Goal: Task Accomplishment & Management: Use online tool/utility

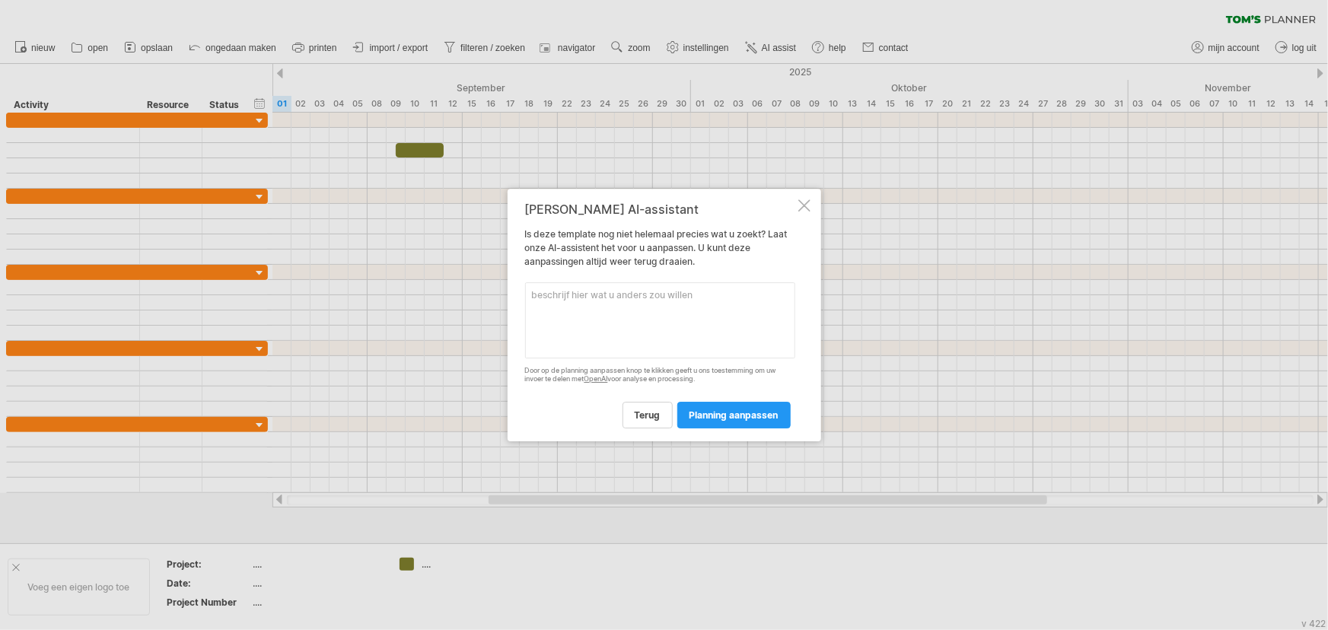
click at [621, 313] on textarea at bounding box center [660, 320] width 270 height 76
click at [620, 319] on textarea at bounding box center [660, 320] width 270 height 76
click at [791, 209] on div "[PERSON_NAME] AI-assistant" at bounding box center [660, 209] width 270 height 14
click at [807, 208] on div at bounding box center [804, 205] width 12 height 12
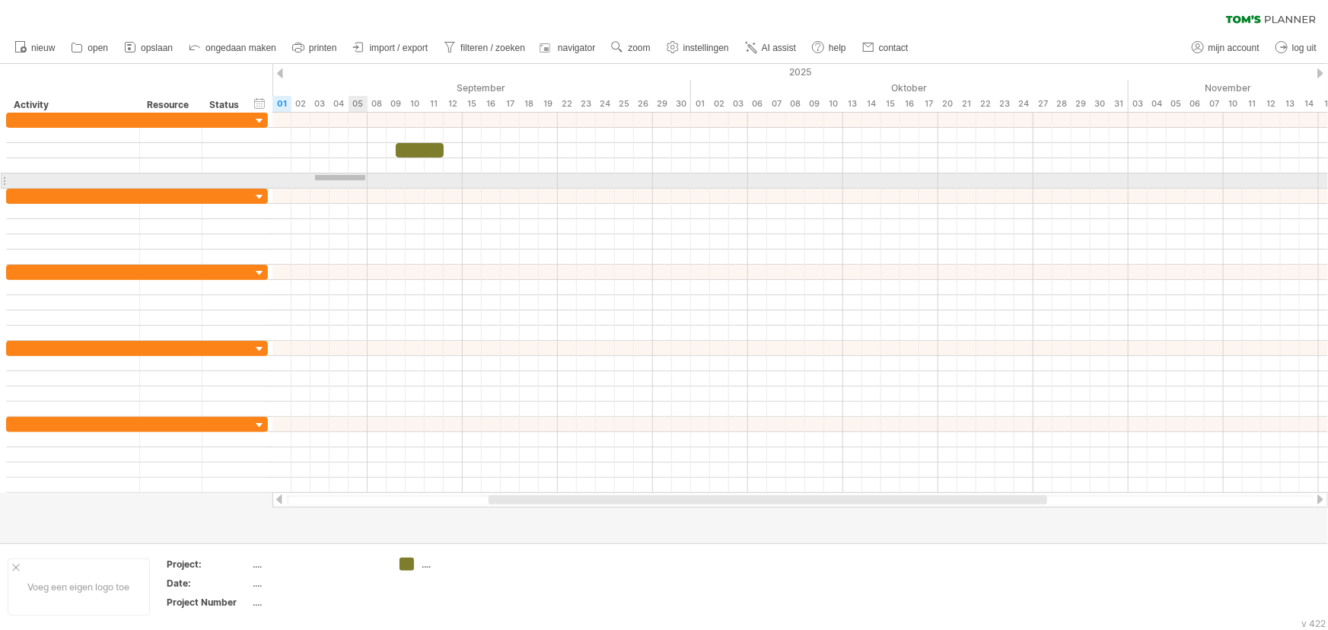
drag, startPoint x: 315, startPoint y: 175, endPoint x: 365, endPoint y: 183, distance: 50.9
click at [365, 183] on div at bounding box center [801, 181] width 1056 height 15
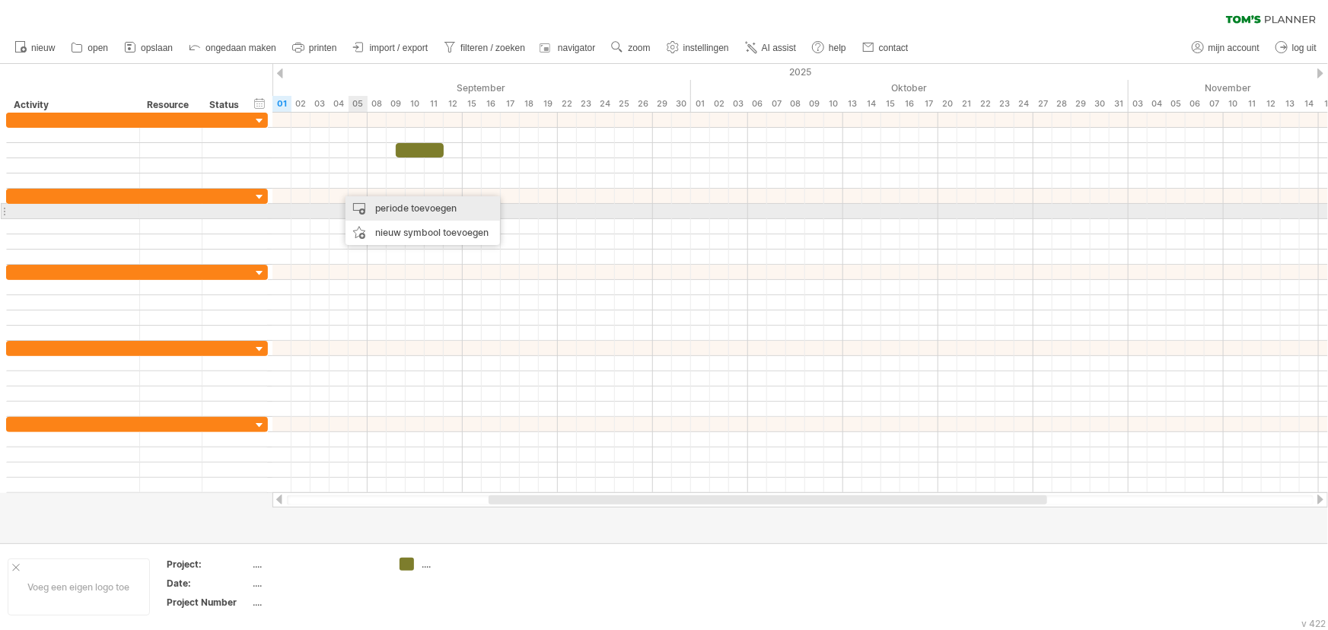
click at [407, 210] on div "periode toevoegen" at bounding box center [423, 208] width 155 height 24
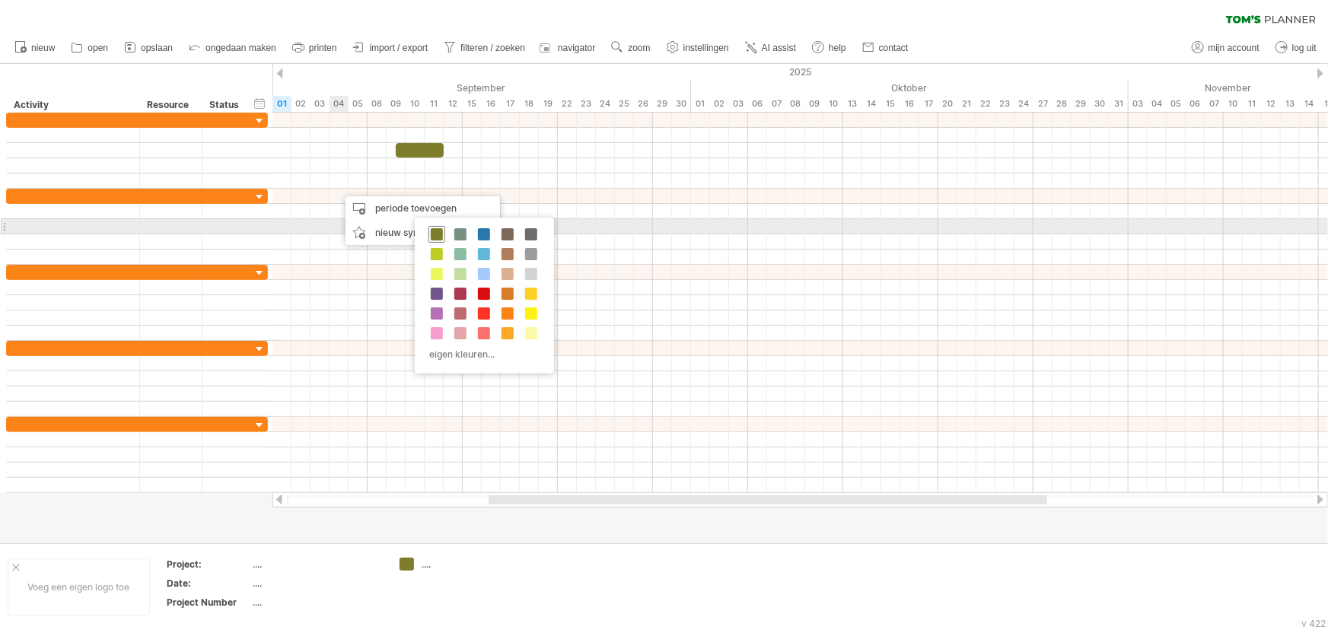
click at [441, 232] on span at bounding box center [437, 234] width 12 height 12
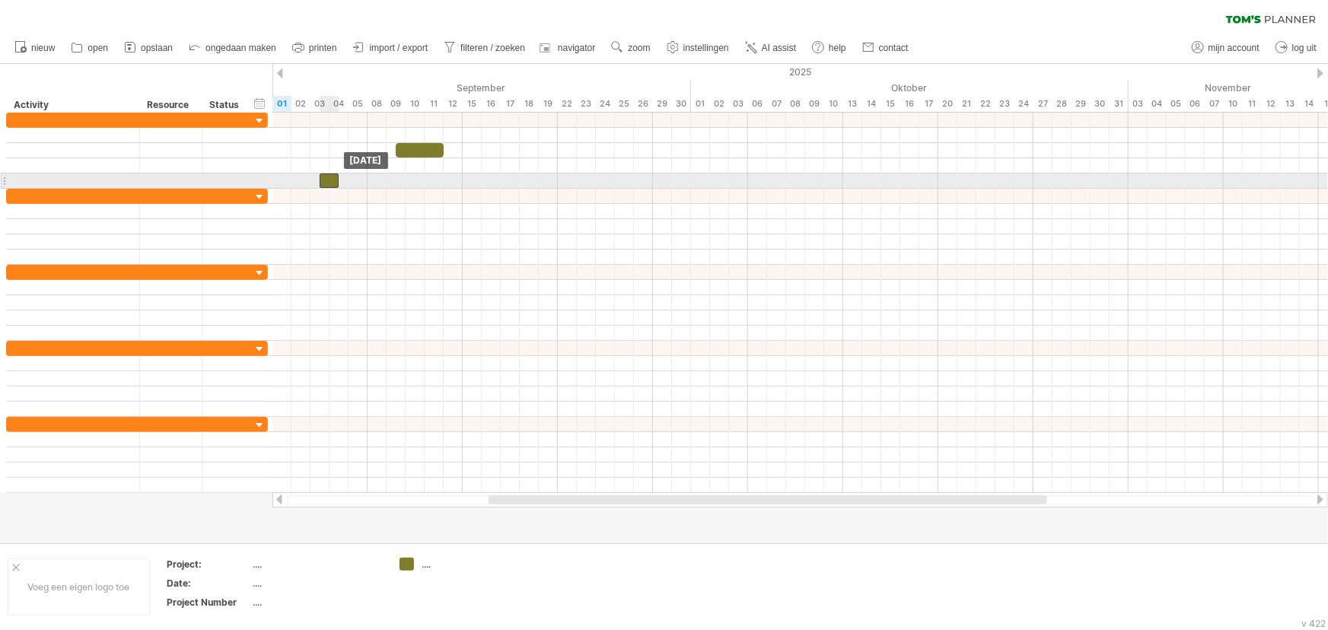
drag, startPoint x: 348, startPoint y: 190, endPoint x: 343, endPoint y: 181, distance: 10.6
drag, startPoint x: 340, startPoint y: 176, endPoint x: 368, endPoint y: 174, distance: 27.4
click at [368, 174] on span at bounding box center [368, 181] width 6 height 14
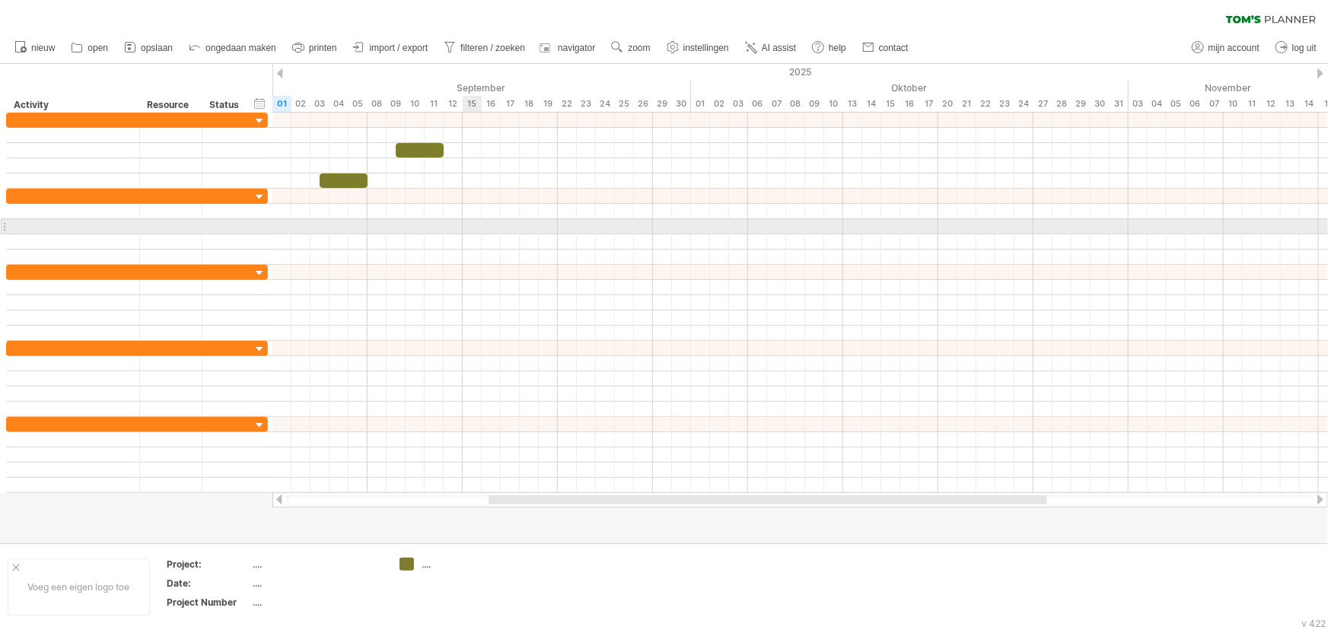
click at [467, 232] on div at bounding box center [801, 226] width 1056 height 15
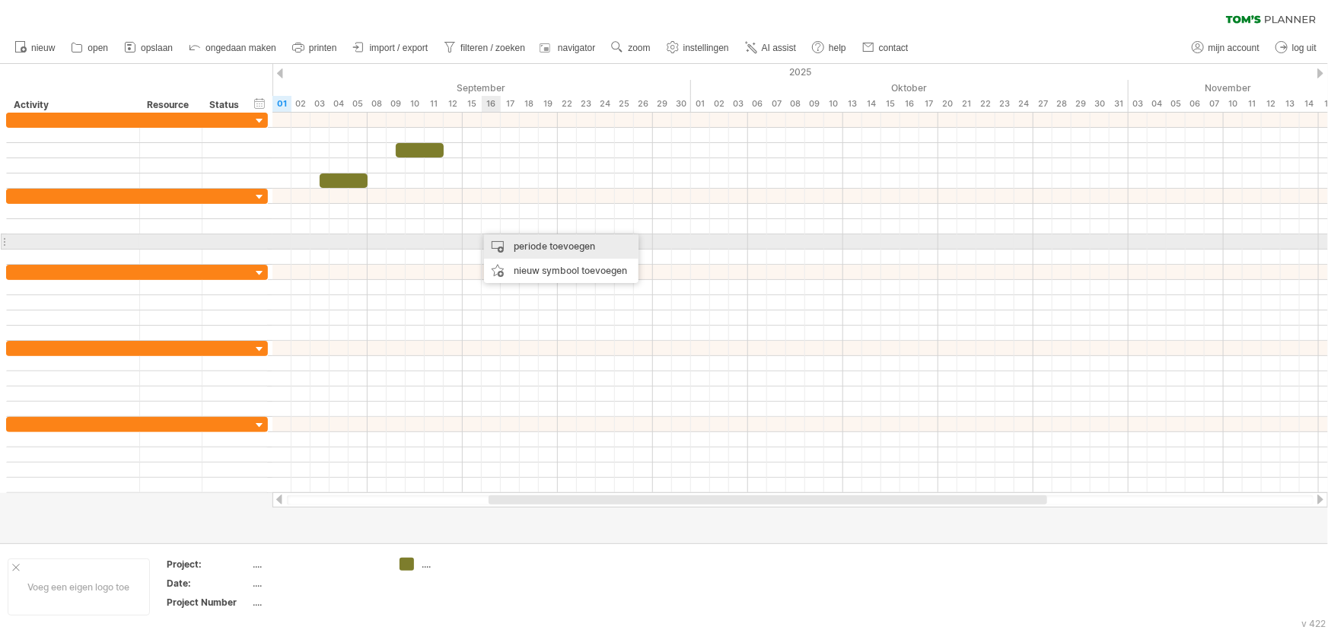
click at [507, 239] on div "periode toevoegen" at bounding box center [561, 246] width 155 height 24
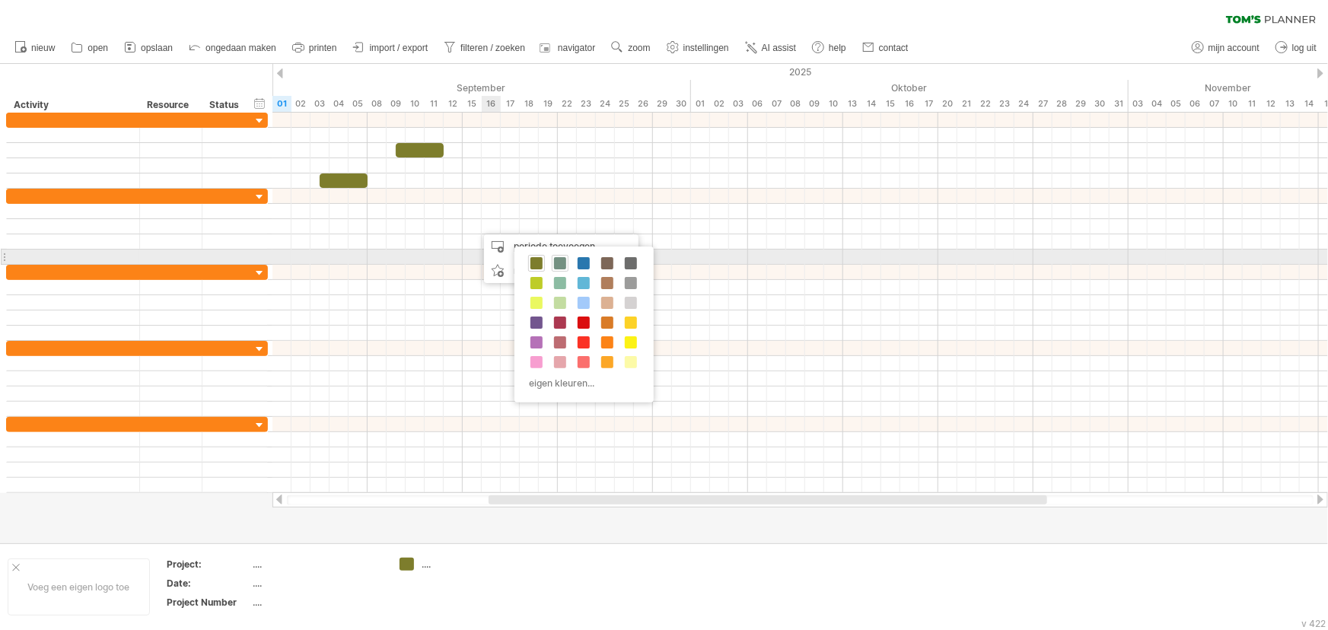
click at [556, 263] on span at bounding box center [560, 263] width 12 height 12
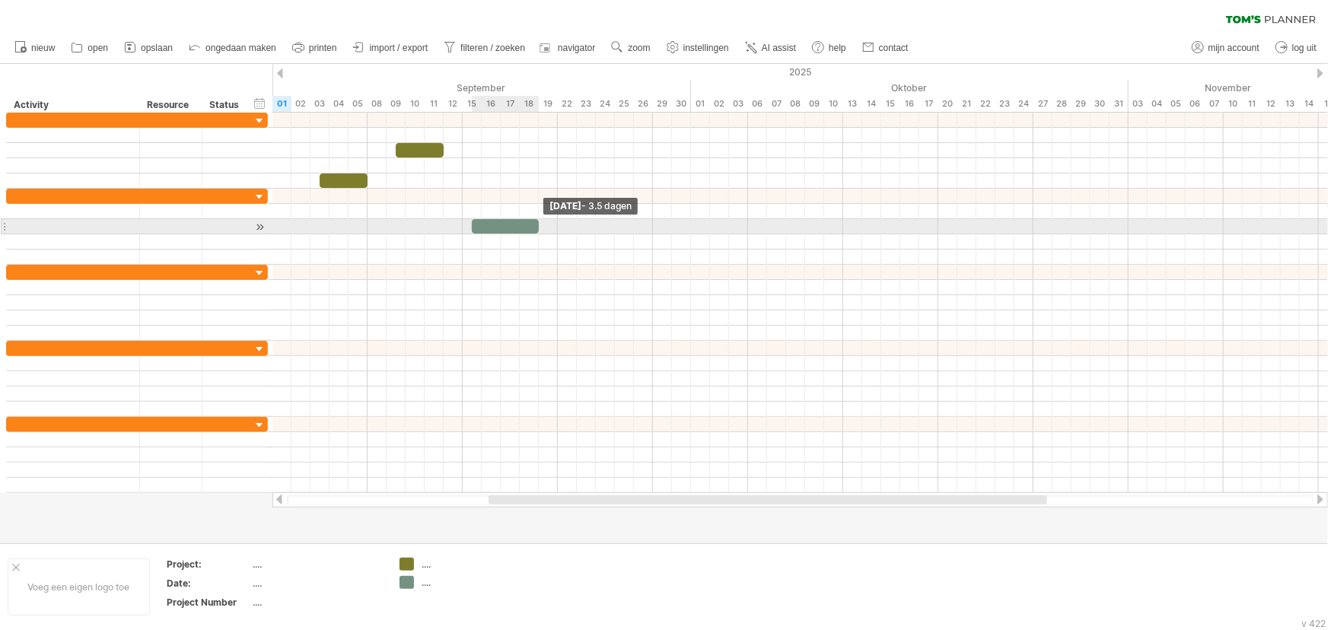
drag, startPoint x: 487, startPoint y: 227, endPoint x: 532, endPoint y: 225, distance: 45.0
click at [532, 225] on div at bounding box center [505, 226] width 67 height 14
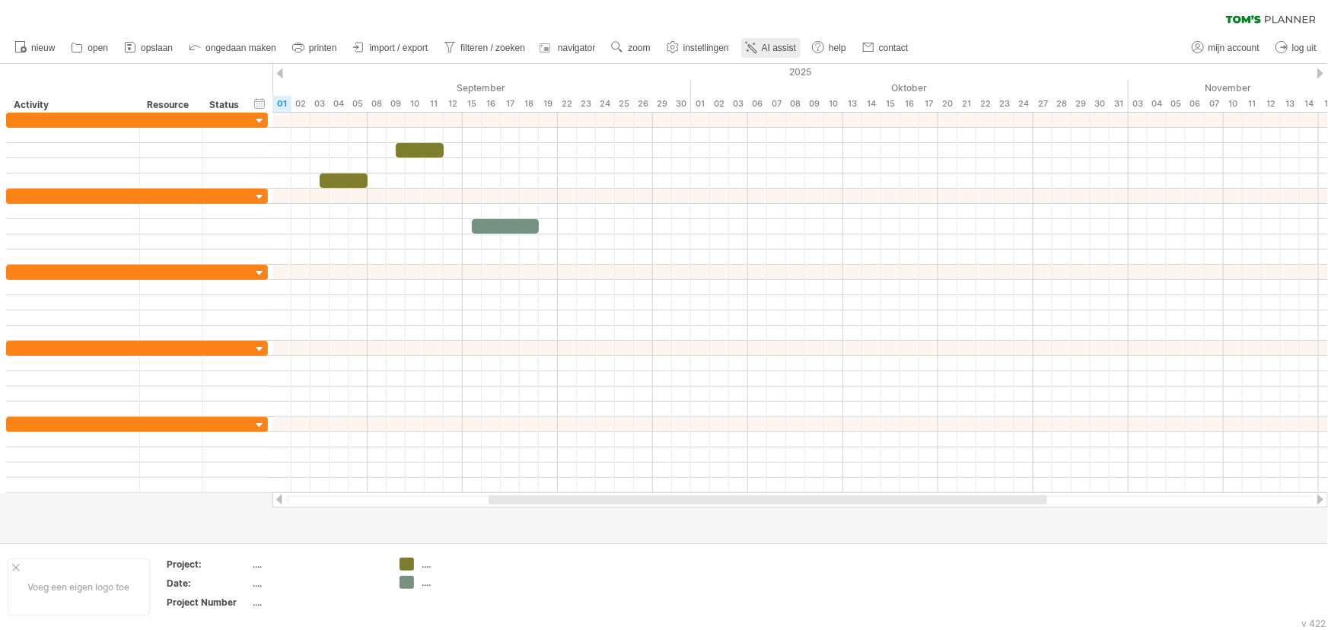
click at [782, 46] on span "AI assist" at bounding box center [779, 48] width 34 height 11
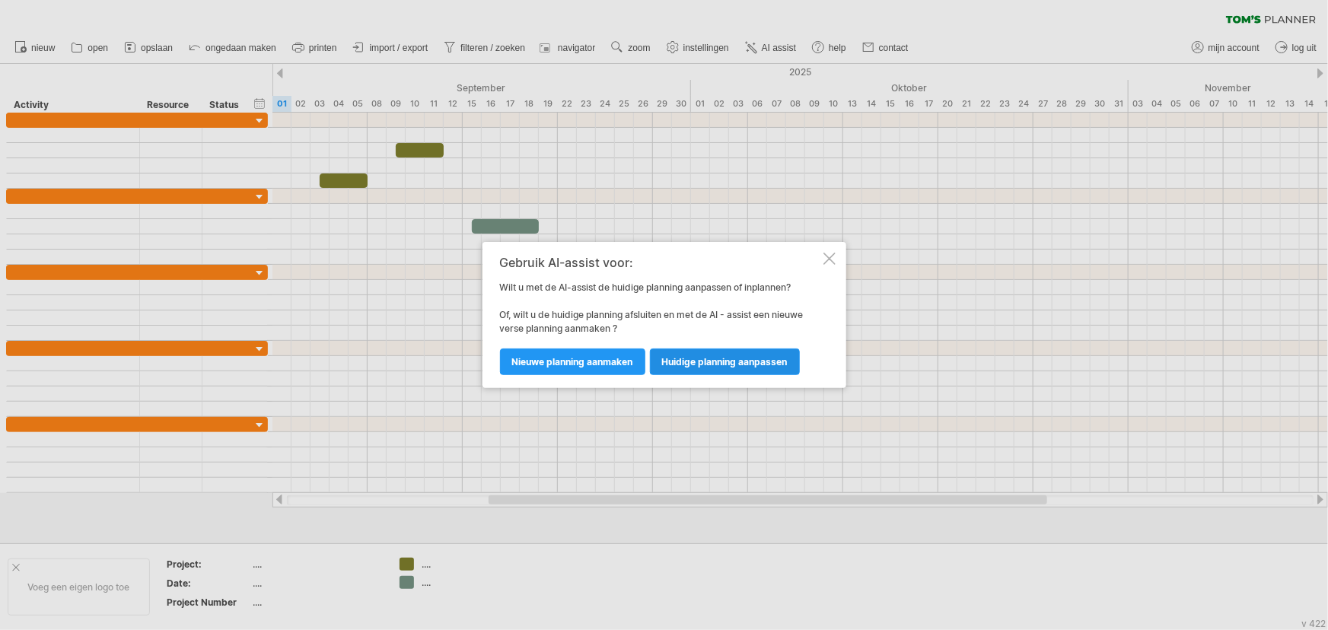
click at [709, 361] on span "huidige planning aanpassen" at bounding box center [725, 361] width 126 height 11
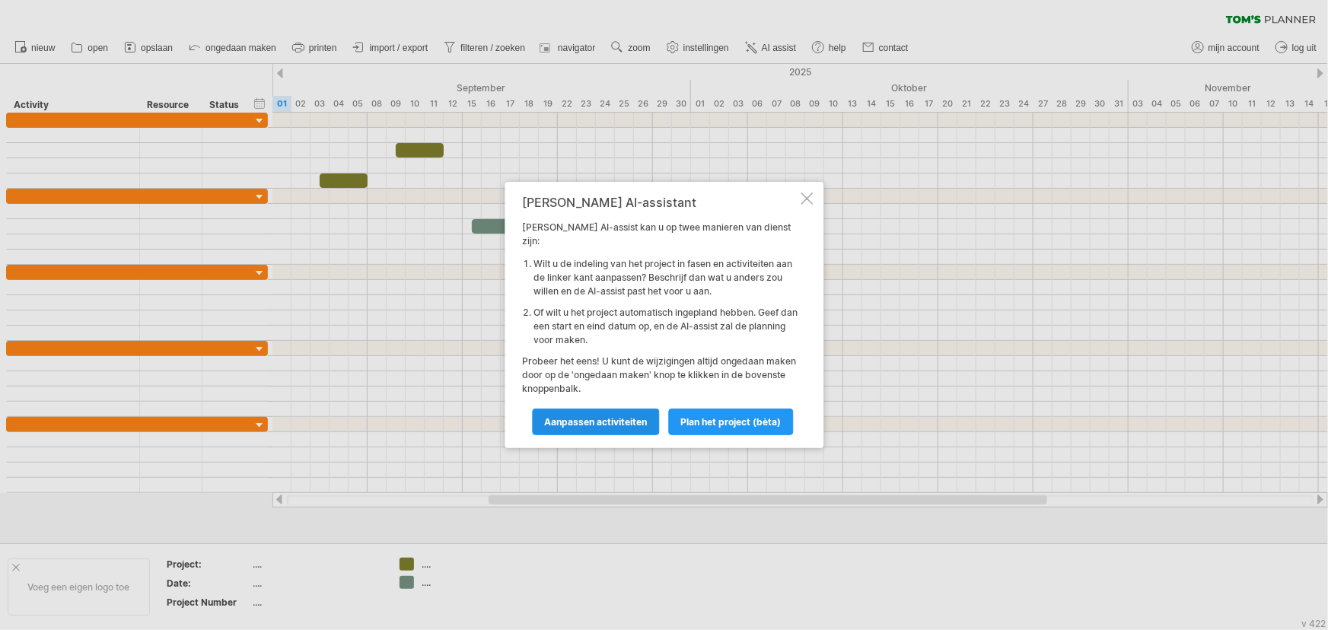
click at [601, 421] on link "Aanpassen activiteiten" at bounding box center [595, 422] width 127 height 27
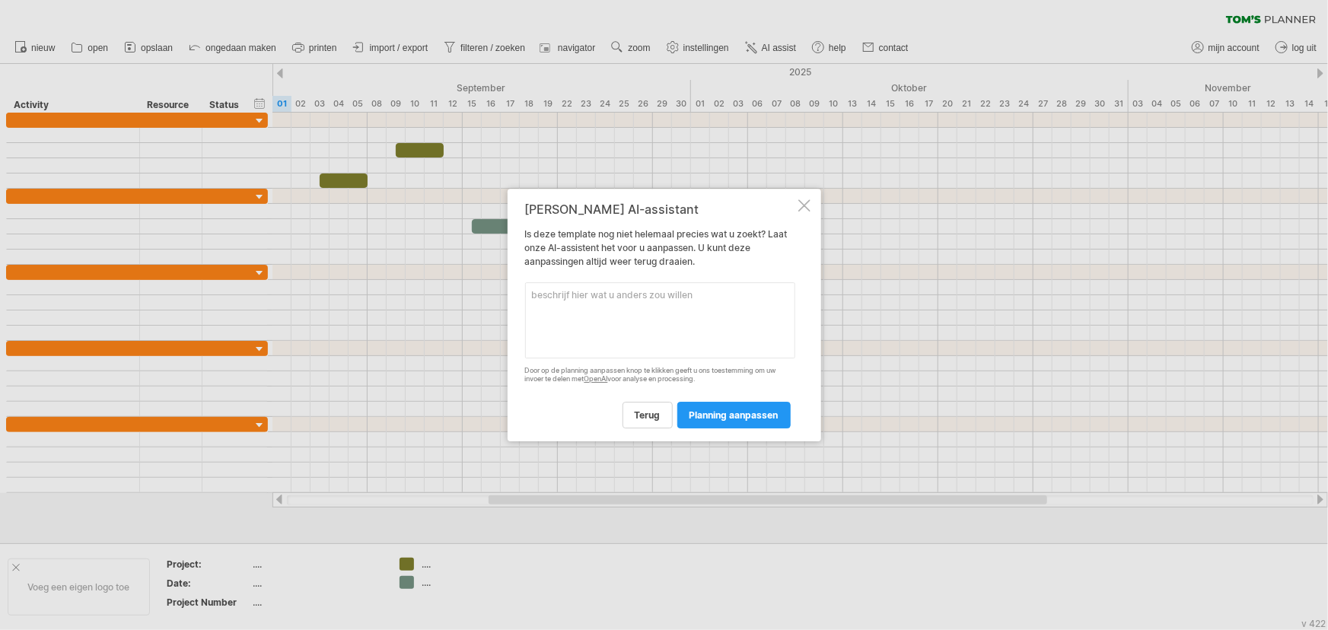
click at [645, 317] on textarea at bounding box center [660, 320] width 270 height 76
type textarea "Plan alles op chronologische volgorde"
click at [716, 411] on span "planning aanpassen" at bounding box center [734, 415] width 89 height 11
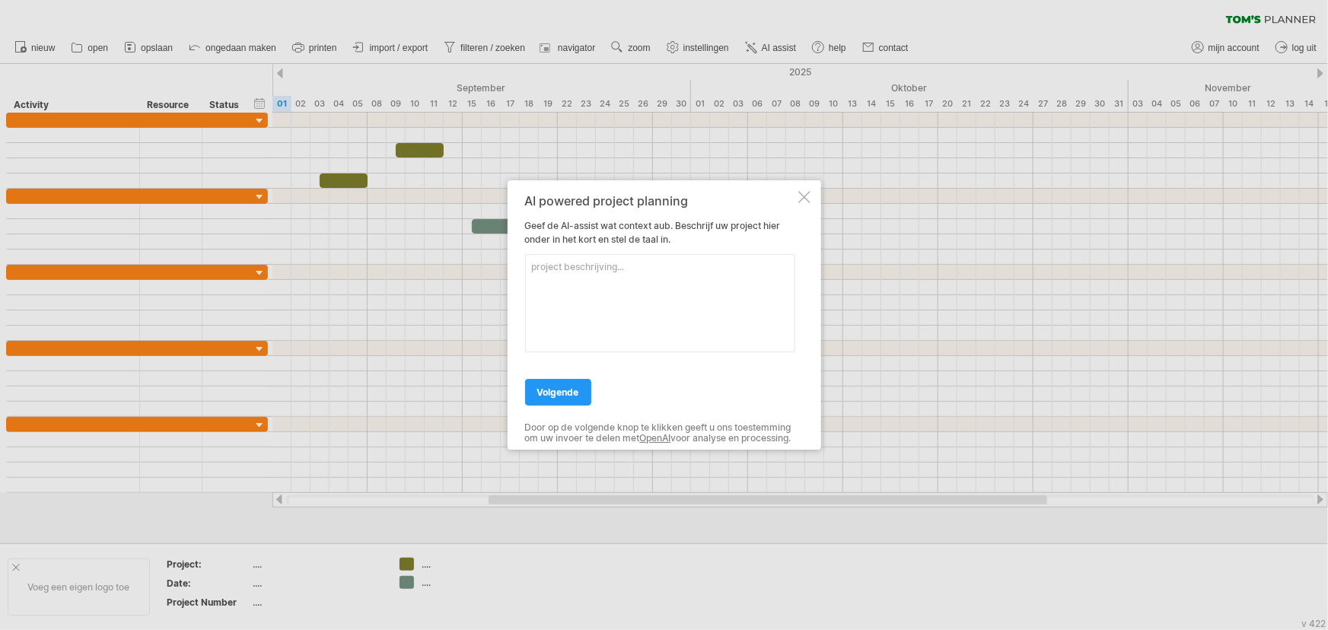
click at [599, 309] on textarea at bounding box center [660, 303] width 270 height 98
click at [807, 191] on div at bounding box center [804, 197] width 12 height 12
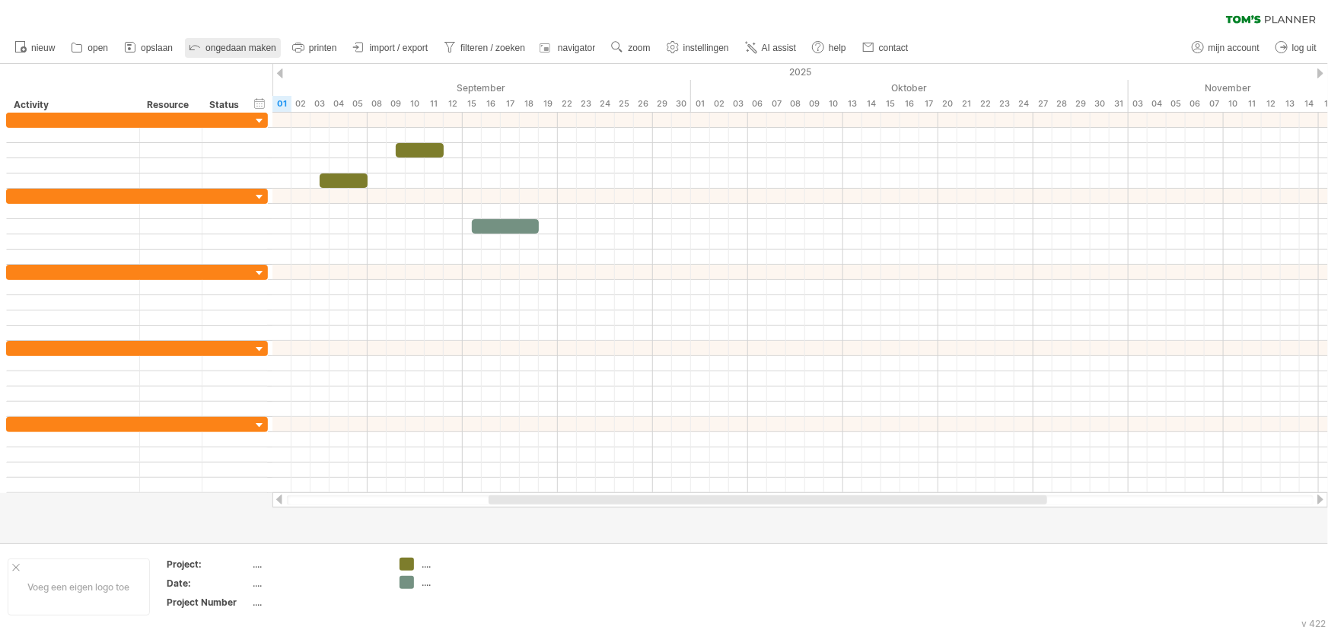
click at [266, 51] on span "ongedaan maken" at bounding box center [241, 48] width 71 height 11
click at [266, 50] on span "ongedaan maken" at bounding box center [241, 48] width 71 height 11
click at [266, 49] on span "ongedaan maken" at bounding box center [241, 48] width 71 height 11
click at [266, 47] on span "ongedaan maken" at bounding box center [241, 48] width 71 height 11
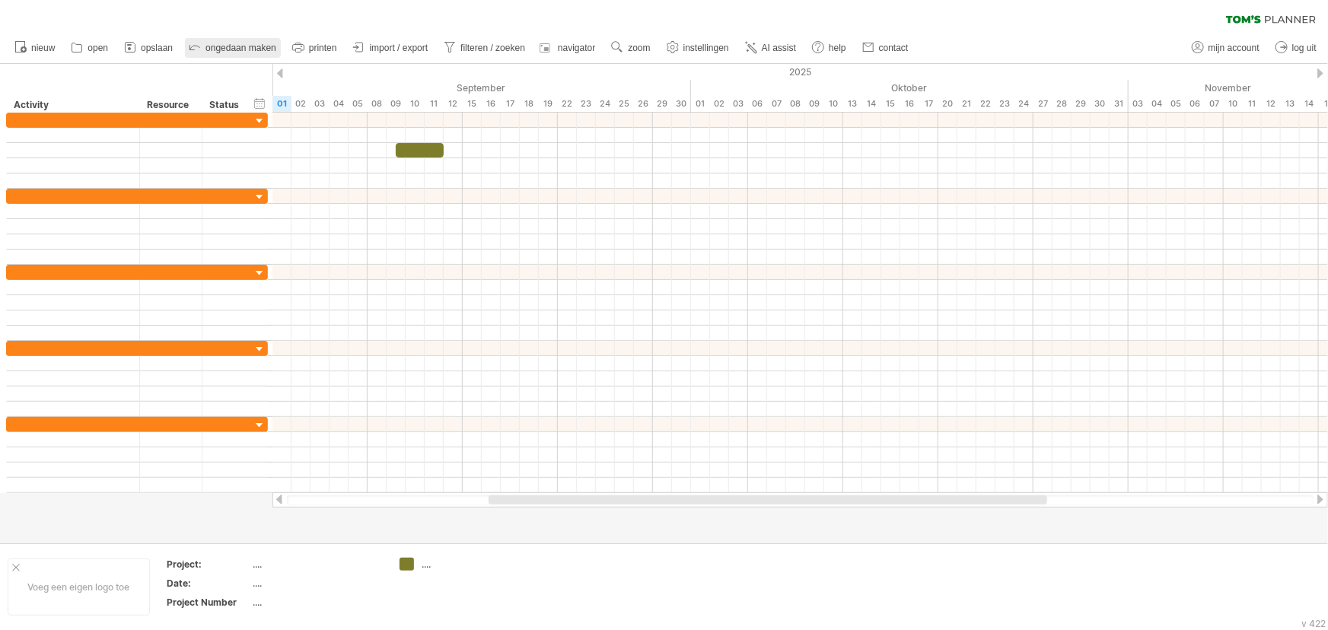
click at [267, 46] on span "ongedaan maken" at bounding box center [241, 48] width 71 height 11
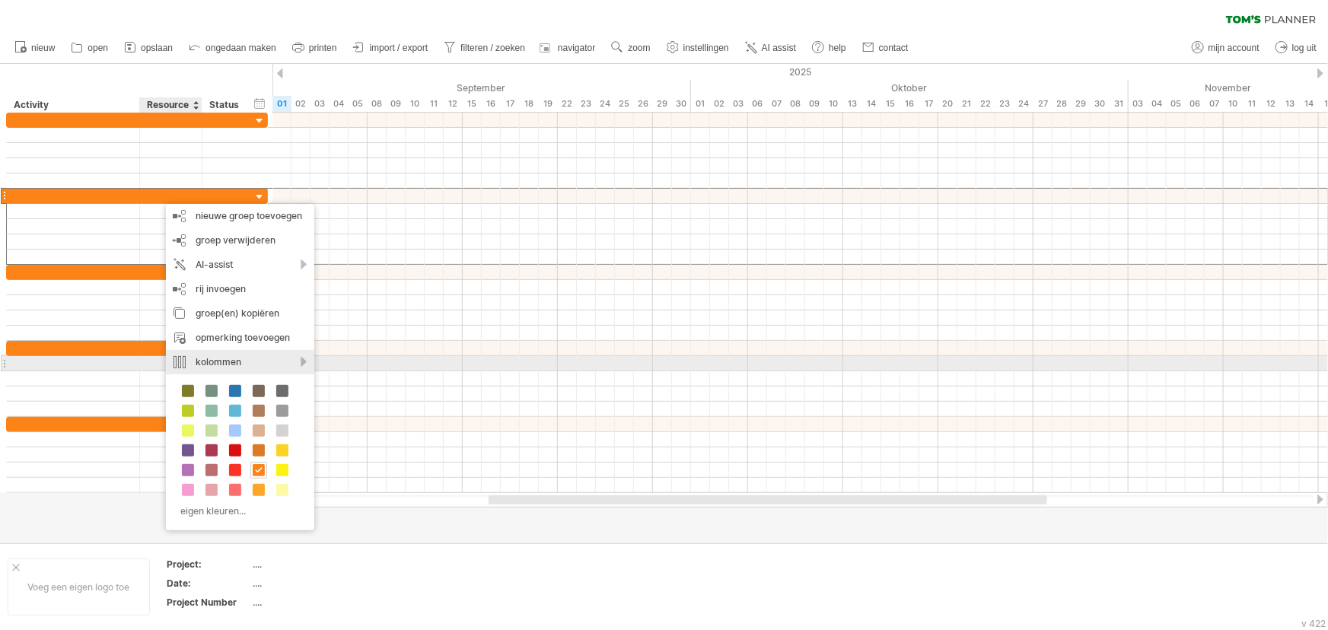
click at [208, 359] on div "kolommen" at bounding box center [240, 362] width 148 height 24
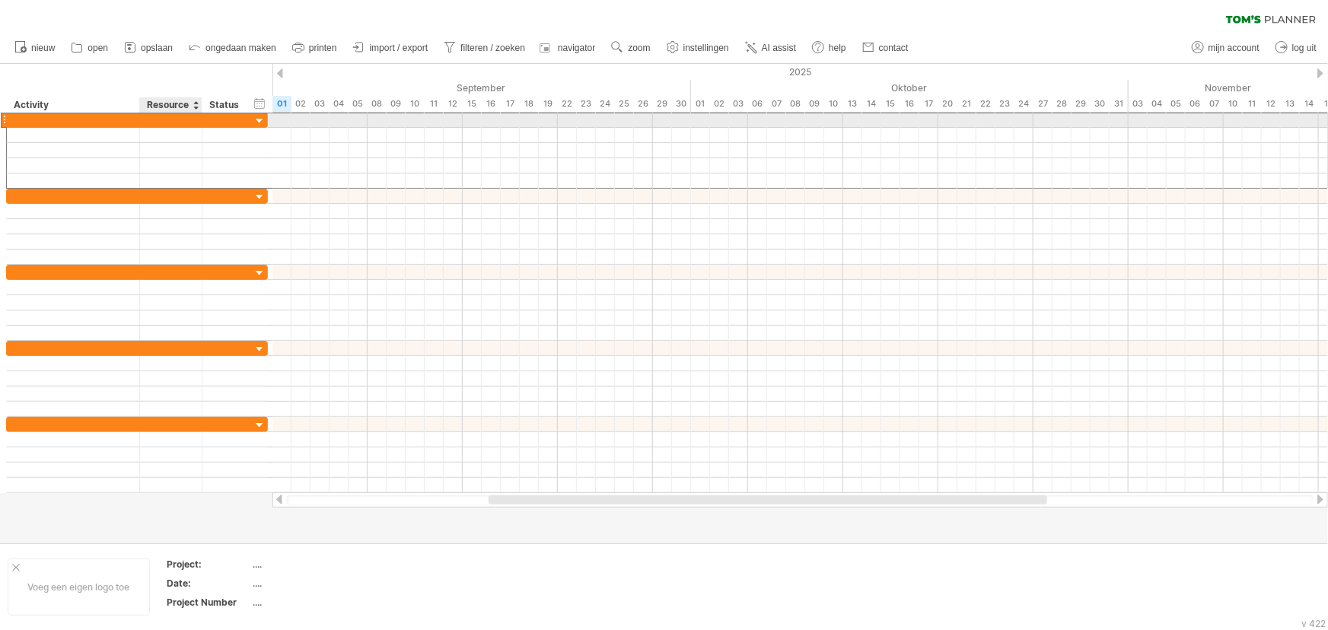
click at [94, 121] on div at bounding box center [72, 120] width 117 height 14
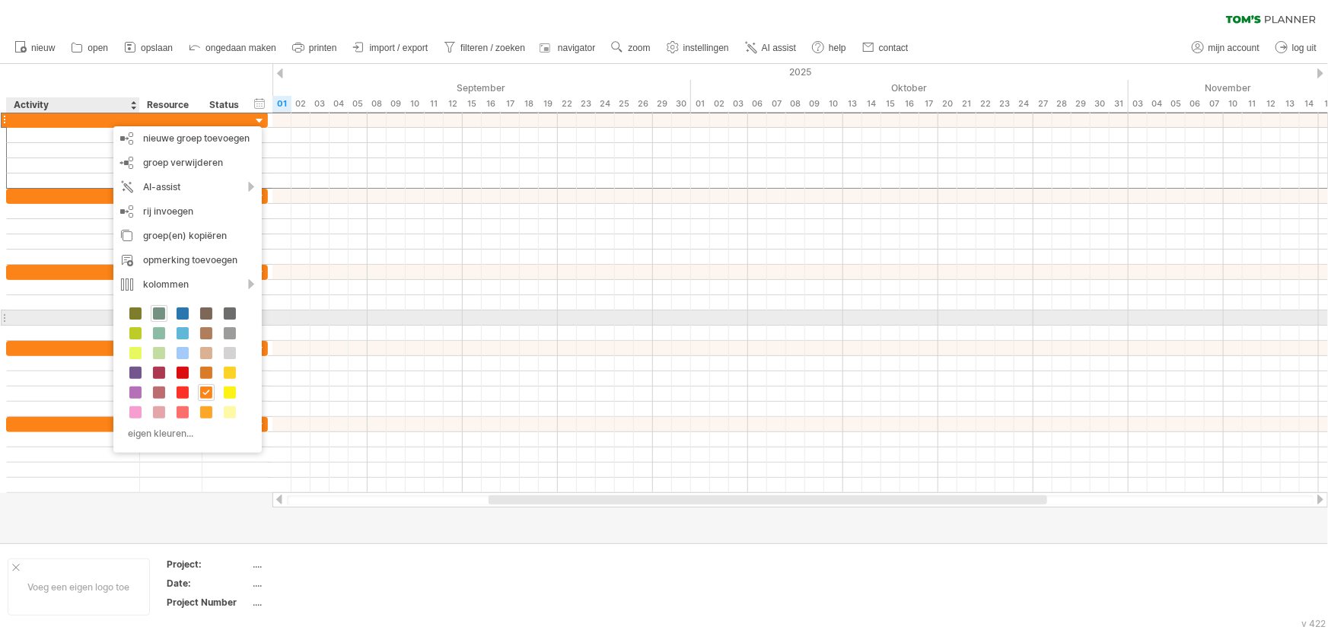
click at [164, 316] on span at bounding box center [159, 314] width 12 height 12
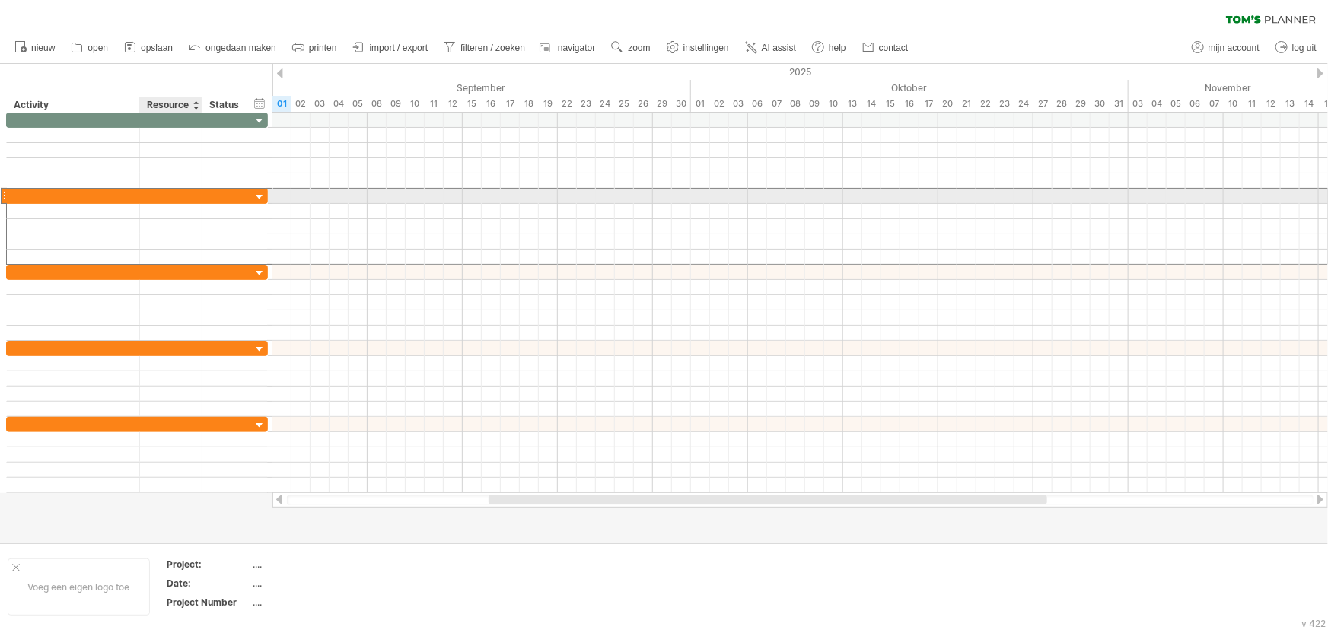
drag, startPoint x: 142, startPoint y: 196, endPoint x: 168, endPoint y: 196, distance: 25.9
click at [168, 196] on div at bounding box center [171, 196] width 62 height 14
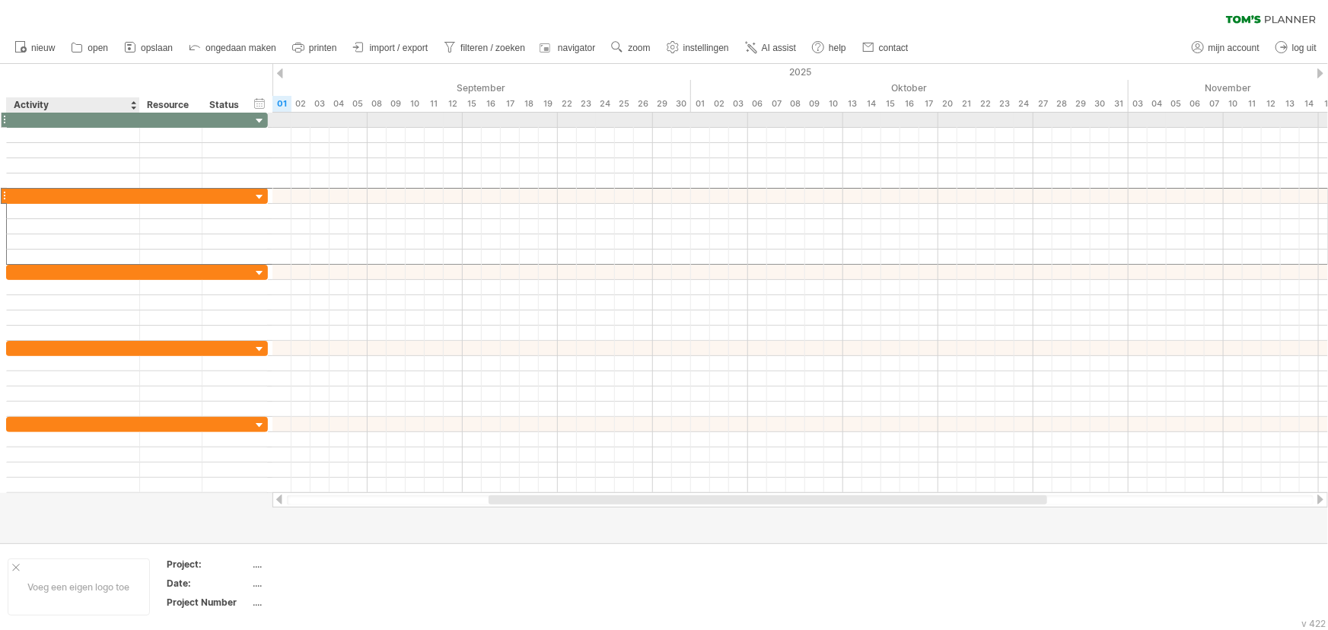
click at [65, 114] on div at bounding box center [72, 120] width 117 height 14
type input "*********"
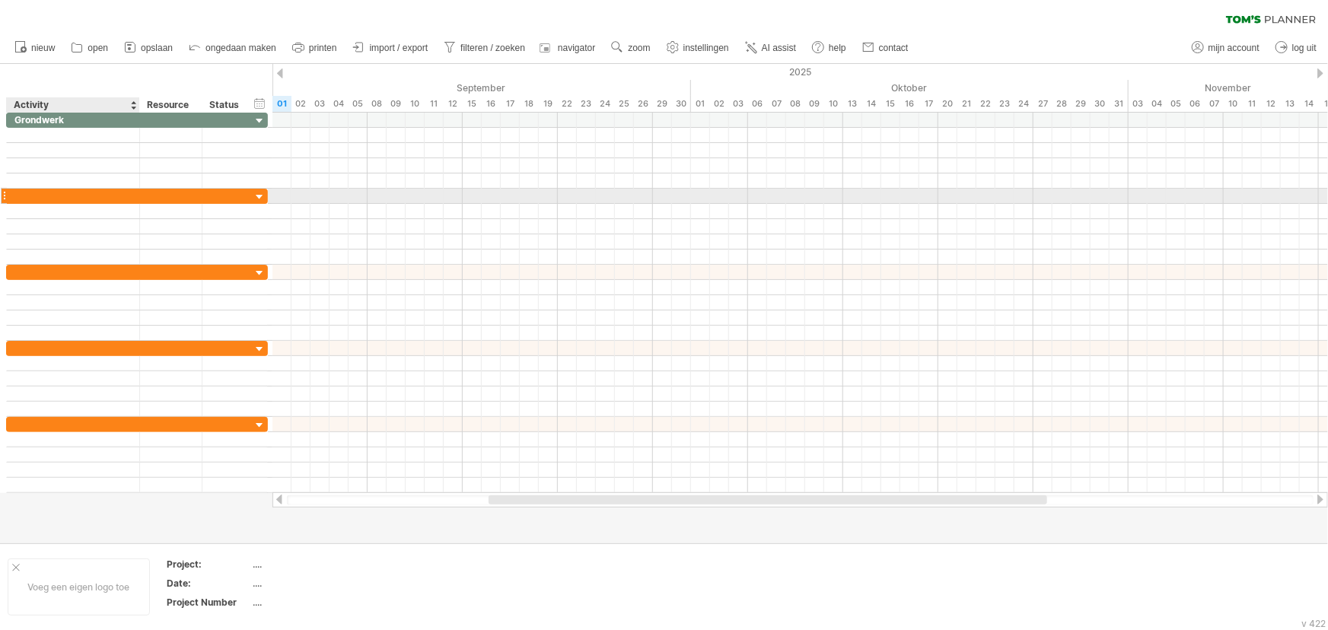
click at [77, 197] on div at bounding box center [72, 196] width 117 height 14
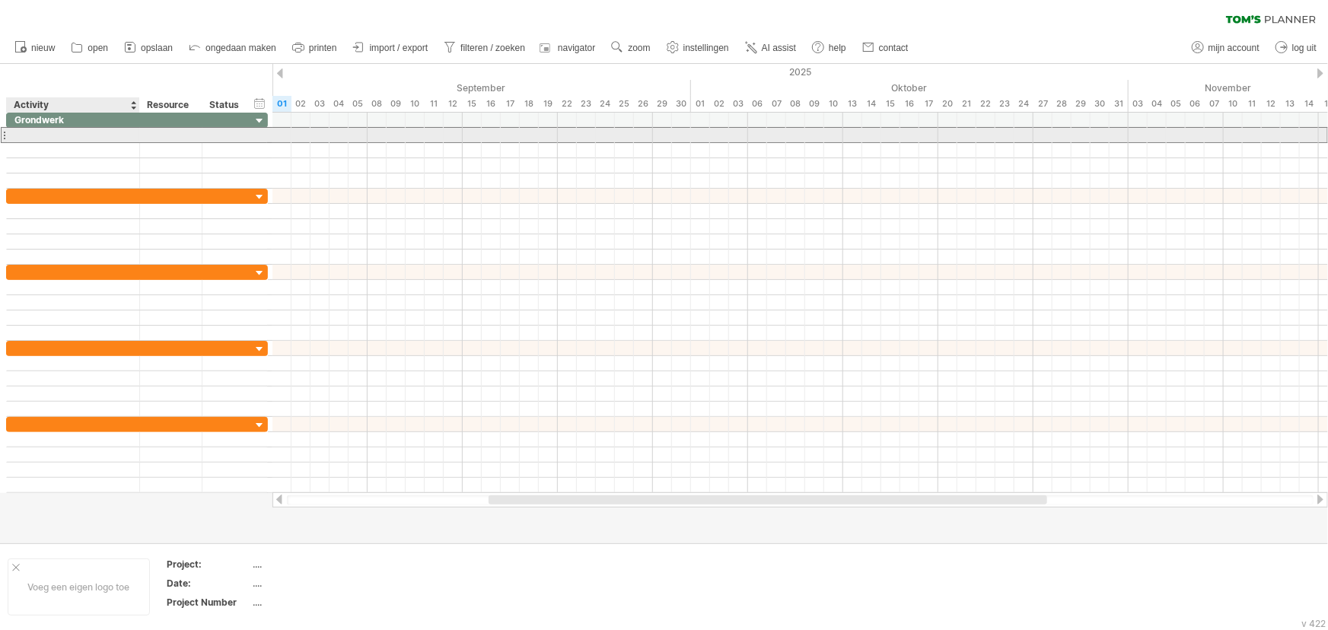
click at [53, 135] on div at bounding box center [72, 135] width 117 height 14
click at [49, 114] on div "Grondwerk" at bounding box center [72, 120] width 117 height 14
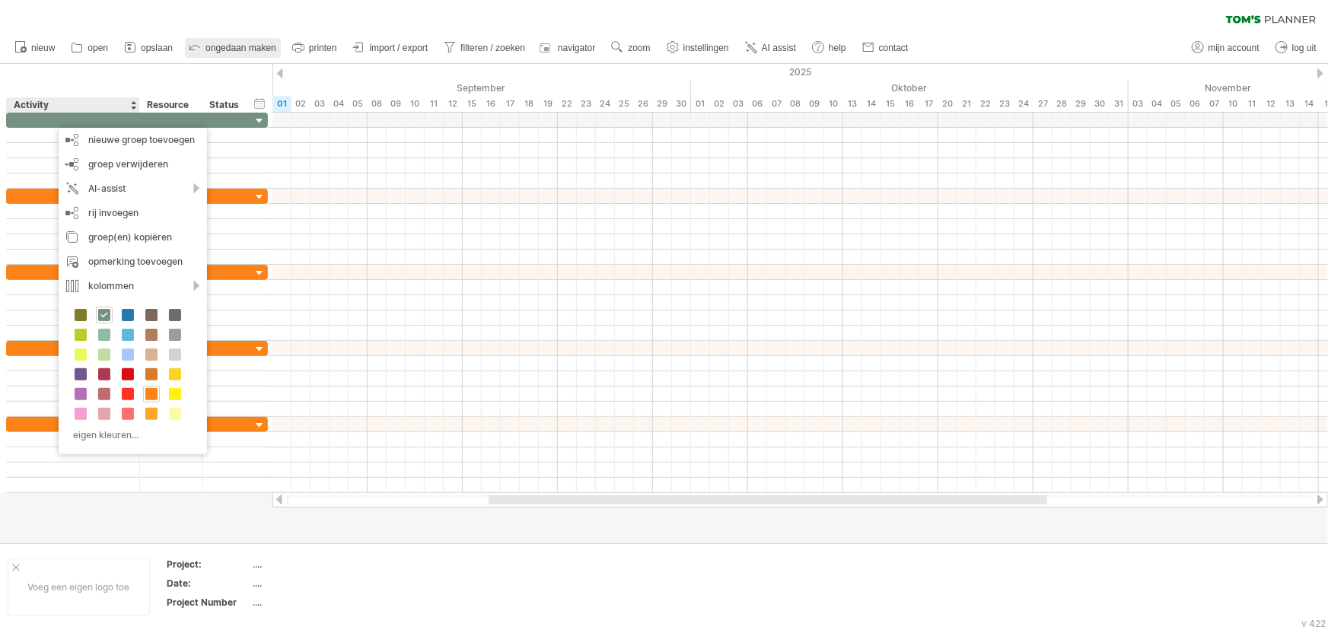
click at [226, 53] on link "ongedaan maken" at bounding box center [233, 48] width 96 height 20
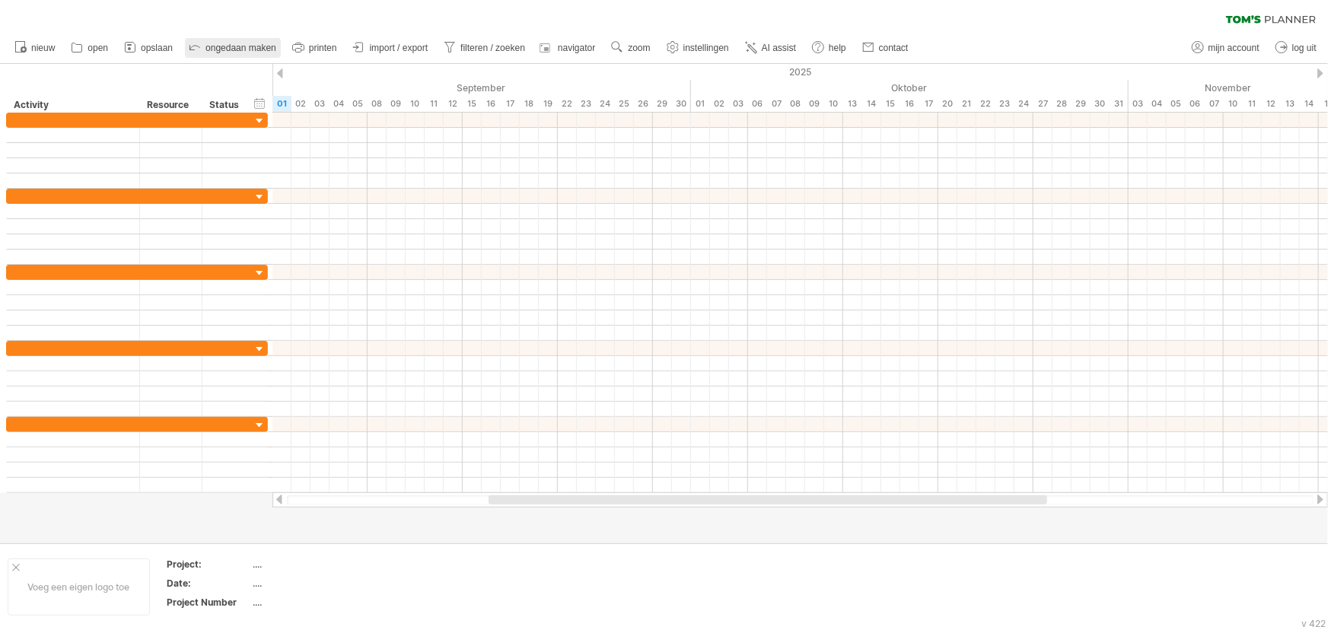
click at [233, 40] on link "ongedaan maken" at bounding box center [233, 48] width 96 height 20
